Goal: Task Accomplishment & Management: Manage account settings

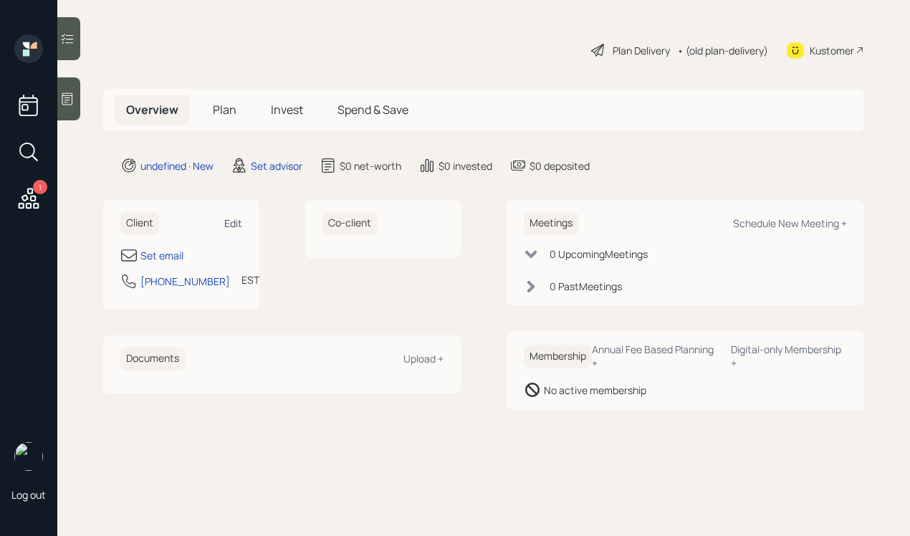
click at [227, 221] on div "Edit" at bounding box center [233, 223] width 18 height 14
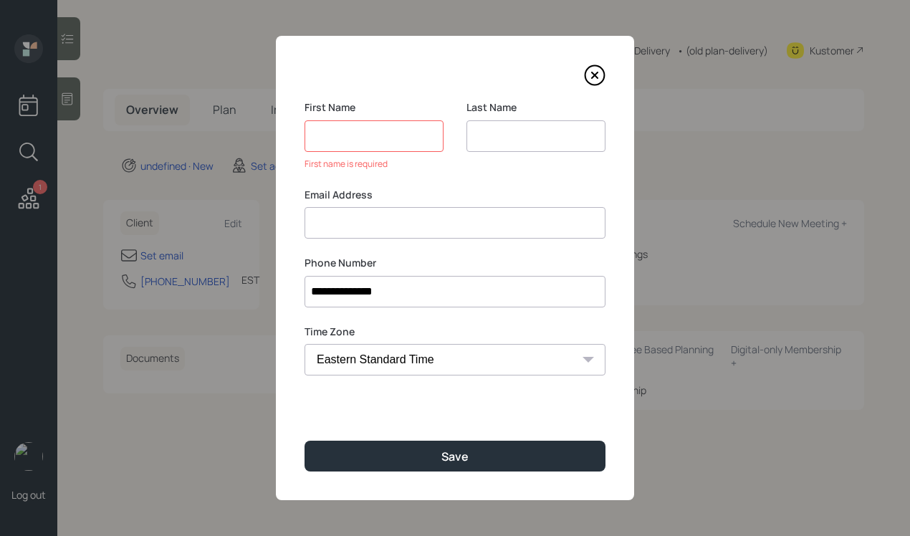
click at [489, 143] on input at bounding box center [535, 136] width 139 height 32
paste input "[PERSON_NAME]"
type input "[PERSON_NAME]"
click at [336, 130] on input at bounding box center [374, 136] width 139 height 32
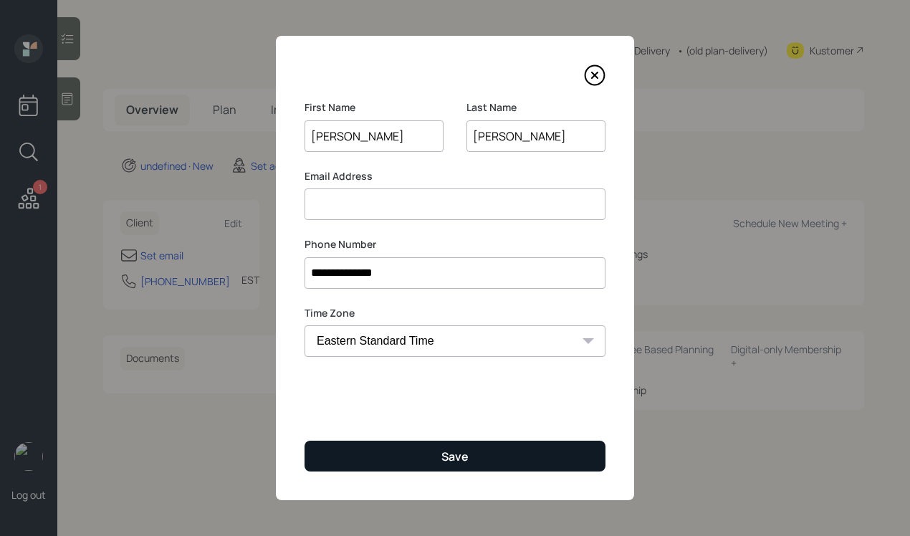
type input "[PERSON_NAME]"
click at [413, 445] on button "Save" at bounding box center [455, 456] width 301 height 31
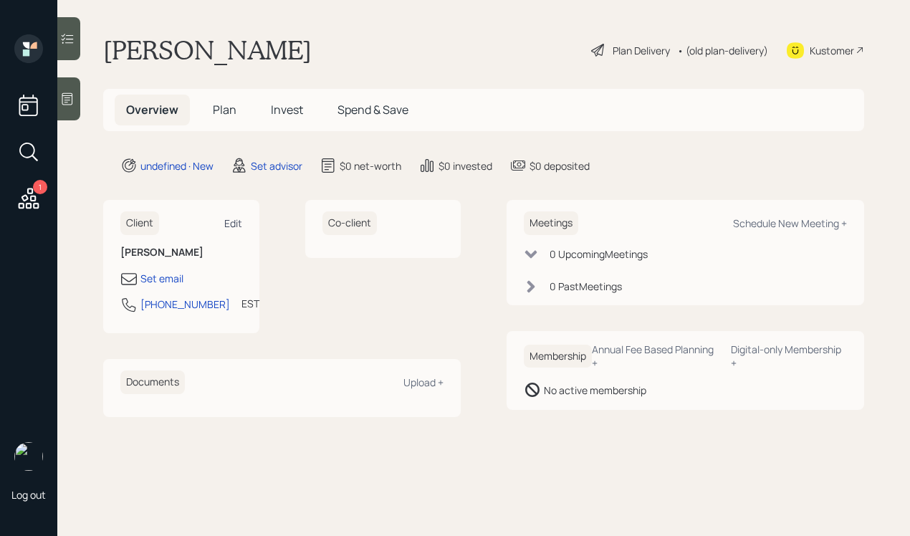
click at [232, 224] on div "Edit" at bounding box center [233, 223] width 18 height 14
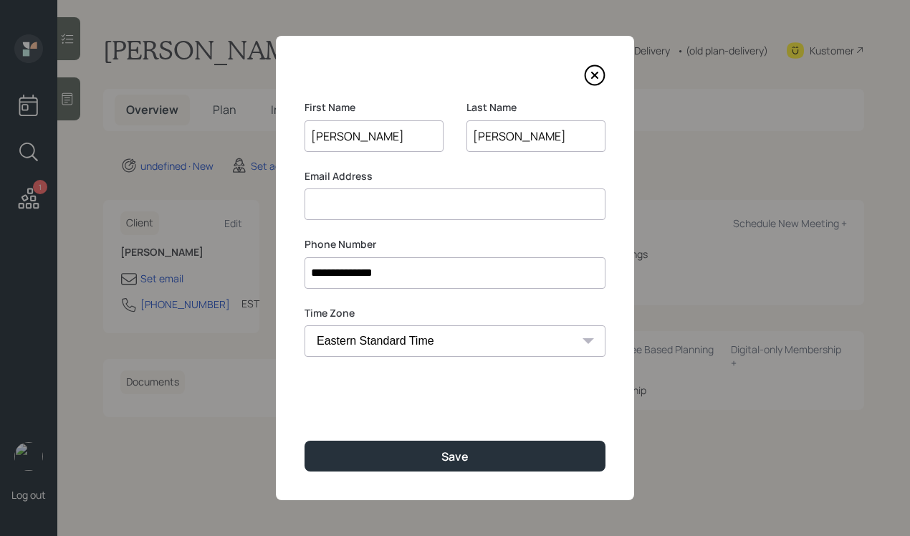
click at [343, 211] on input at bounding box center [455, 204] width 301 height 32
click at [335, 208] on input "[EMAIL_ADDRESS][DOMAIN_NAME]" at bounding box center [455, 204] width 301 height 32
click at [429, 205] on input "[EMAIL_ADDRESS][DOMAIN_NAME]" at bounding box center [455, 204] width 301 height 32
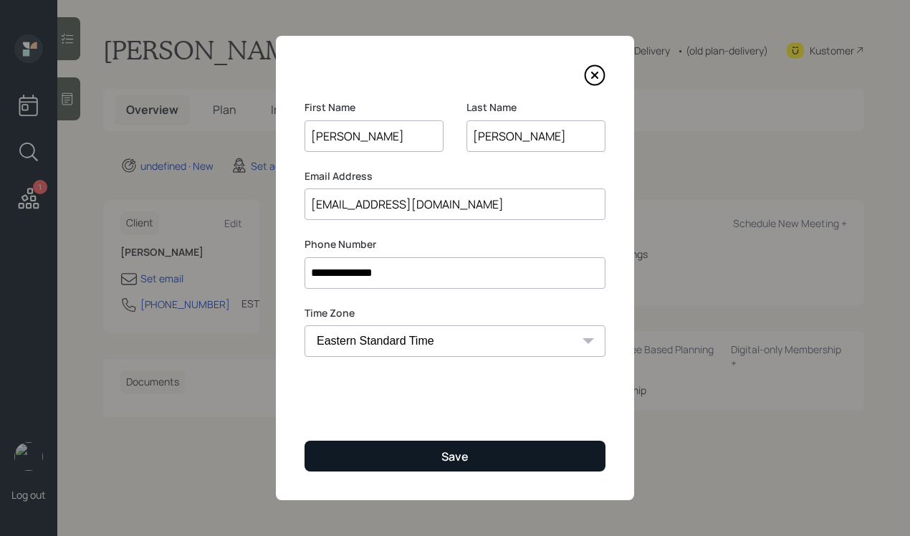
type input "[EMAIL_ADDRESS][DOMAIN_NAME]"
click at [456, 444] on button "Save" at bounding box center [455, 456] width 301 height 31
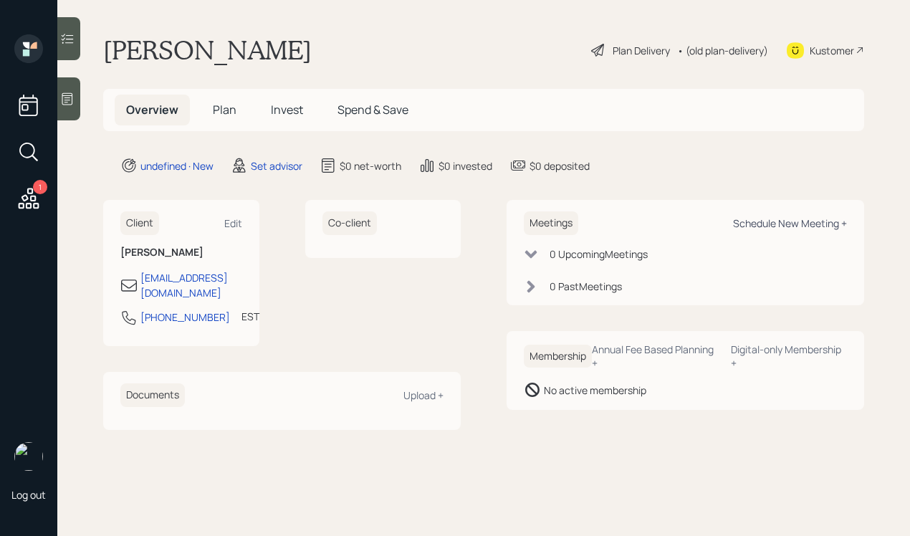
click at [768, 225] on div "Schedule New Meeting +" at bounding box center [790, 223] width 114 height 14
select select "round-[PERSON_NAME]"
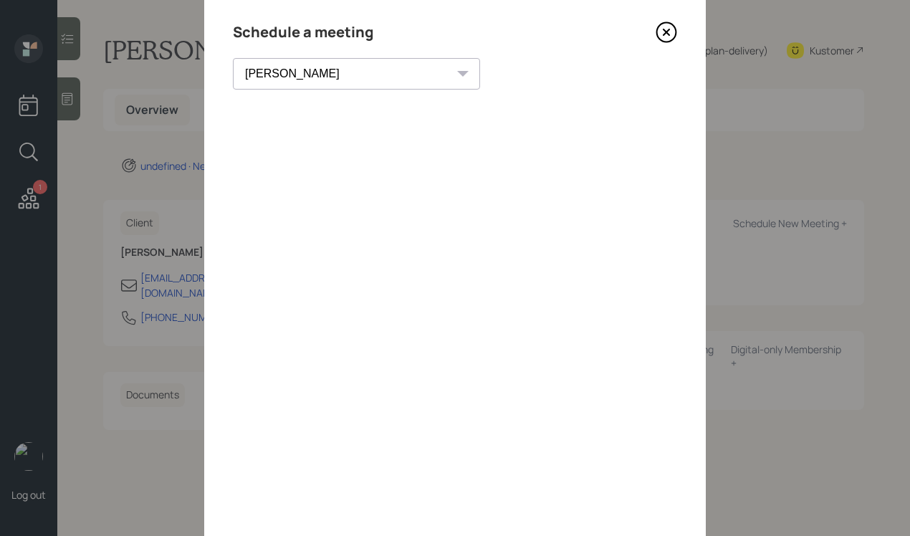
scroll to position [34, 0]
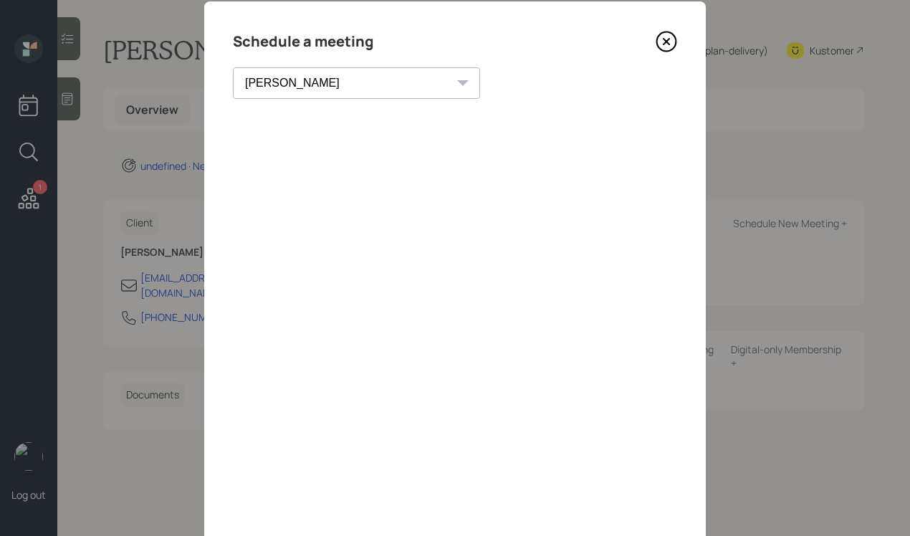
click at [668, 42] on icon at bounding box center [666, 41] width 21 height 21
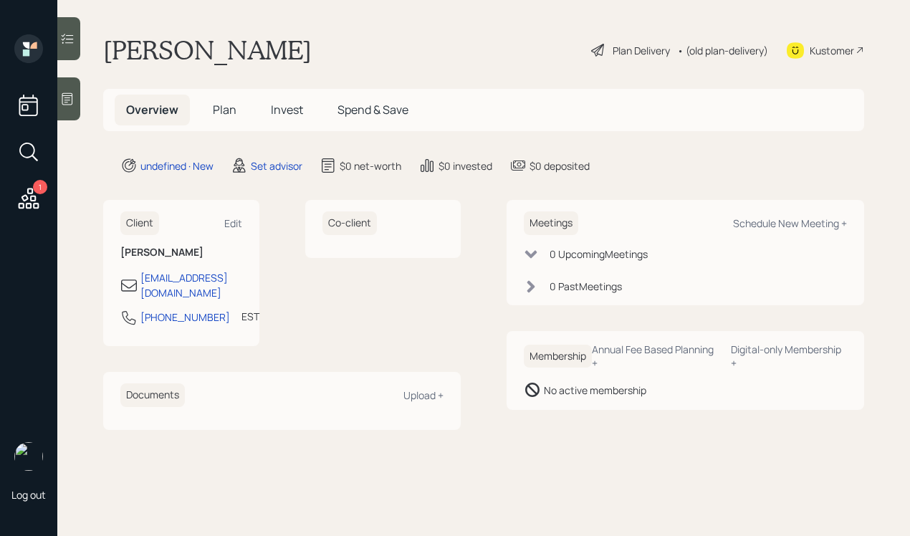
click at [71, 99] on icon at bounding box center [67, 99] width 14 height 14
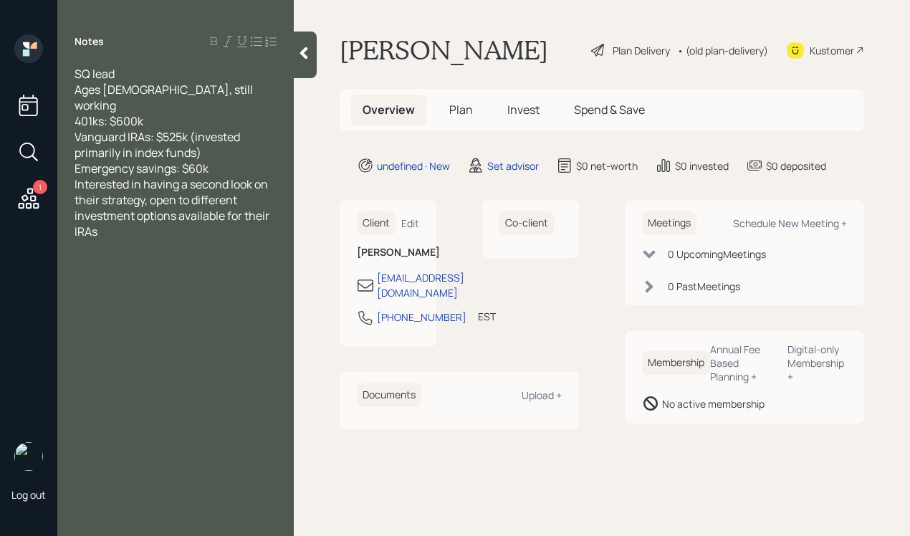
click at [237, 161] on div "Emergency savings: $60k" at bounding box center [176, 169] width 202 height 16
click at [294, 47] on div at bounding box center [305, 55] width 23 height 47
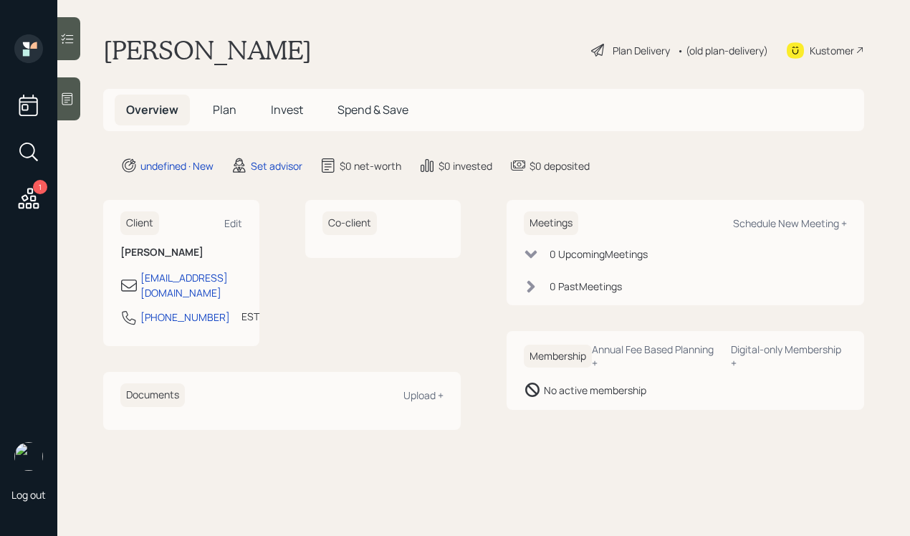
click at [62, 97] on icon at bounding box center [67, 99] width 14 height 14
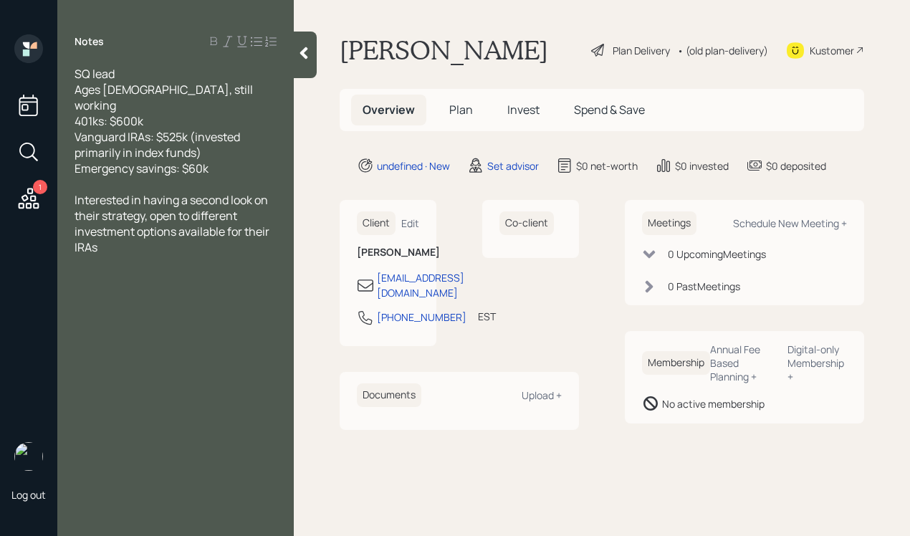
click at [158, 90] on span "SQ lead Ages [DEMOGRAPHIC_DATA], still working 401ks: $600k Vanguard IRAs: $525…" at bounding box center [165, 121] width 181 height 110
click at [315, 52] on div at bounding box center [305, 55] width 23 height 47
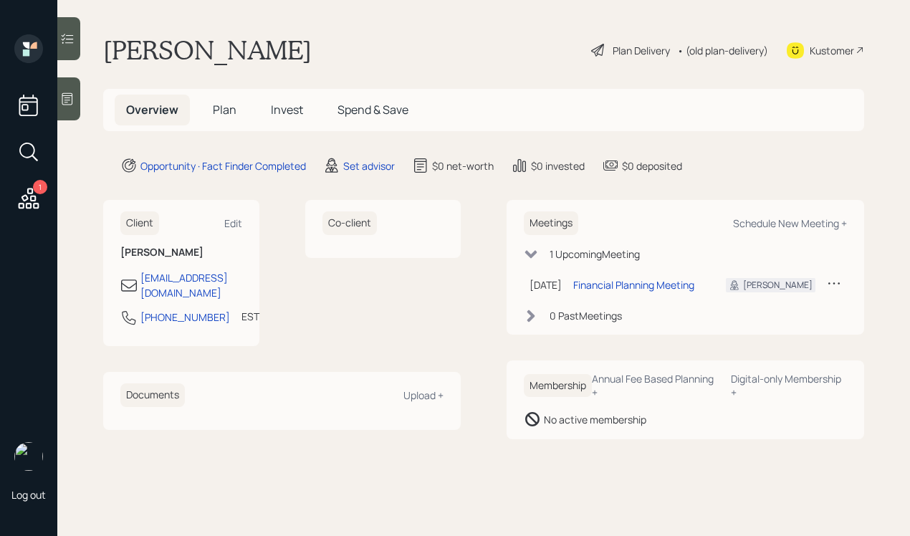
click at [69, 90] on div at bounding box center [68, 98] width 23 height 43
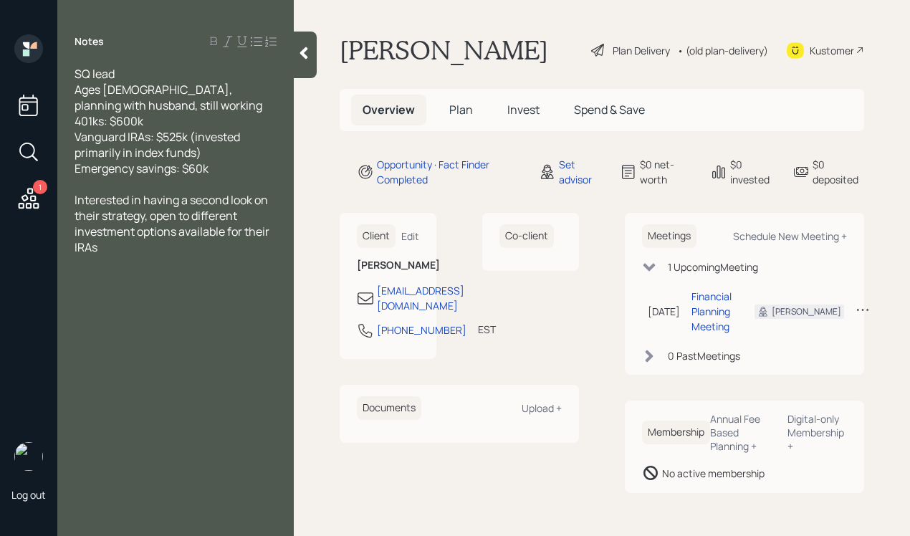
click at [308, 62] on div at bounding box center [305, 55] width 23 height 47
